Goal: Go to known website: Access a specific website the user already knows

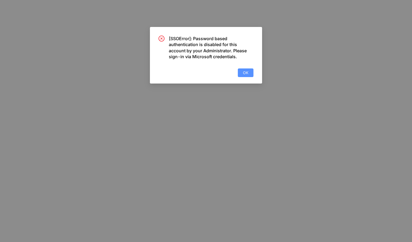
click at [250, 74] on button "OK" at bounding box center [246, 72] width 16 height 9
